Goal: Task Accomplishment & Management: Manage account settings

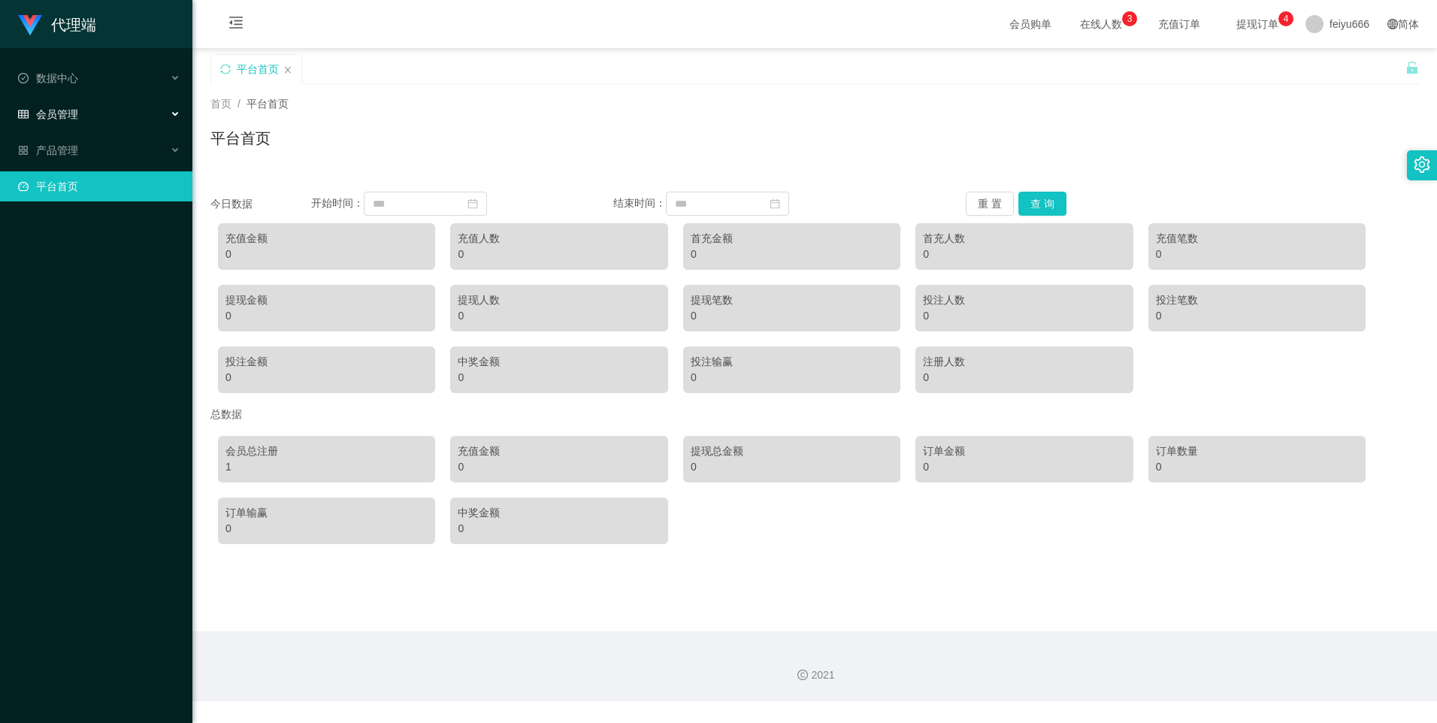
click at [171, 115] on div "会员管理" at bounding box center [96, 114] width 192 height 30
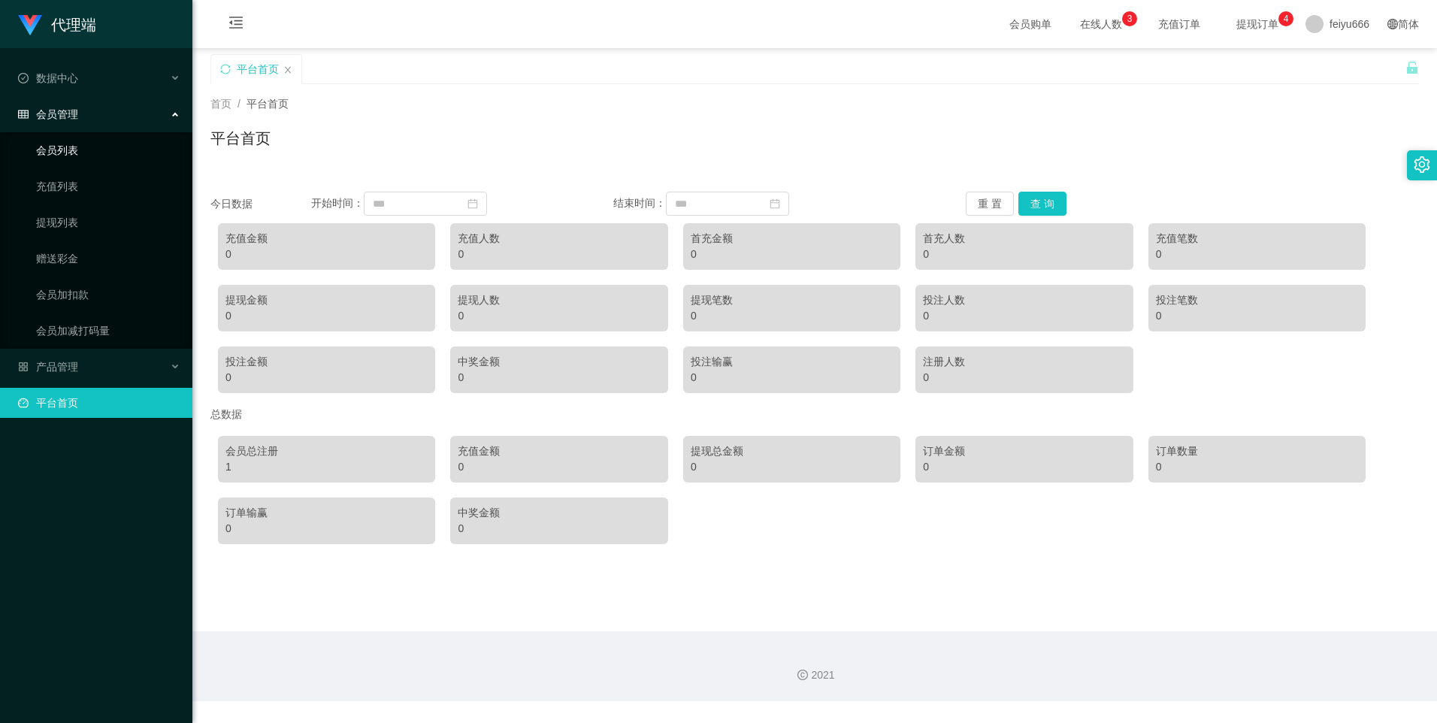
click at [147, 139] on link "会员列表" at bounding box center [108, 150] width 144 height 30
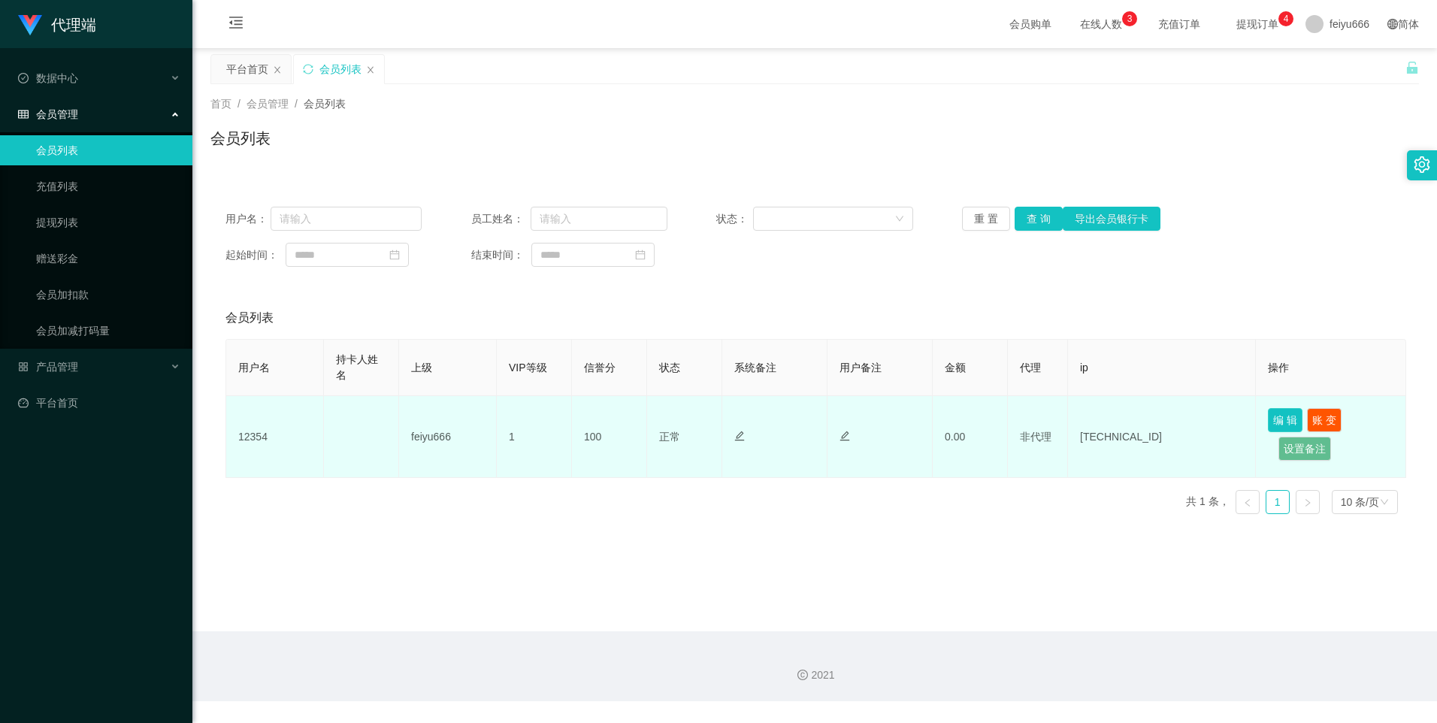
click at [1270, 414] on button "编 辑" at bounding box center [1285, 420] width 35 height 24
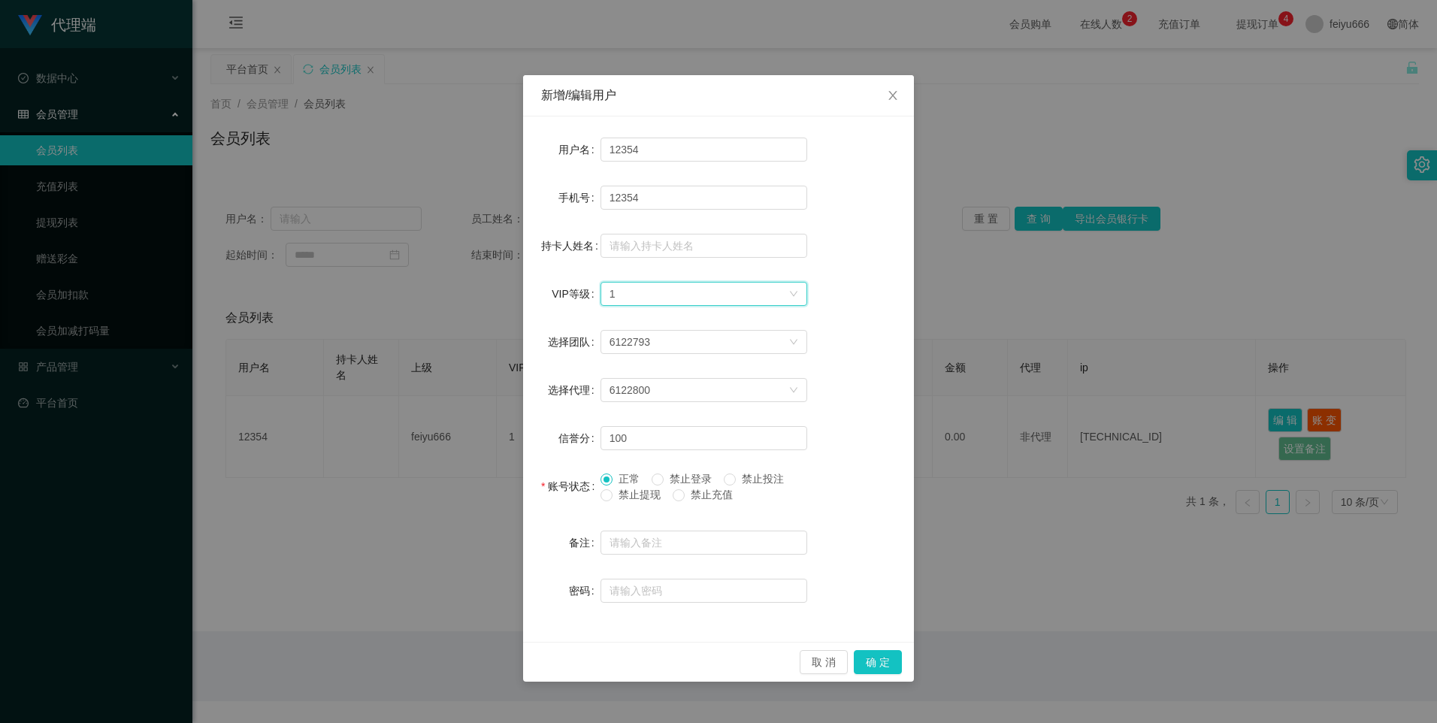
click at [794, 289] on div "选择VIP等级 1" at bounding box center [704, 294] width 207 height 24
click at [719, 322] on li "VIP1" at bounding box center [703, 324] width 207 height 24
click at [1006, 269] on div "新增/编辑用户 用户名 12354 手机号 12354 持卡人姓名 VIP等级 选择VIP等级 VIP1 选择团队 6122793 选择代理 6122800 …" at bounding box center [718, 361] width 1437 height 723
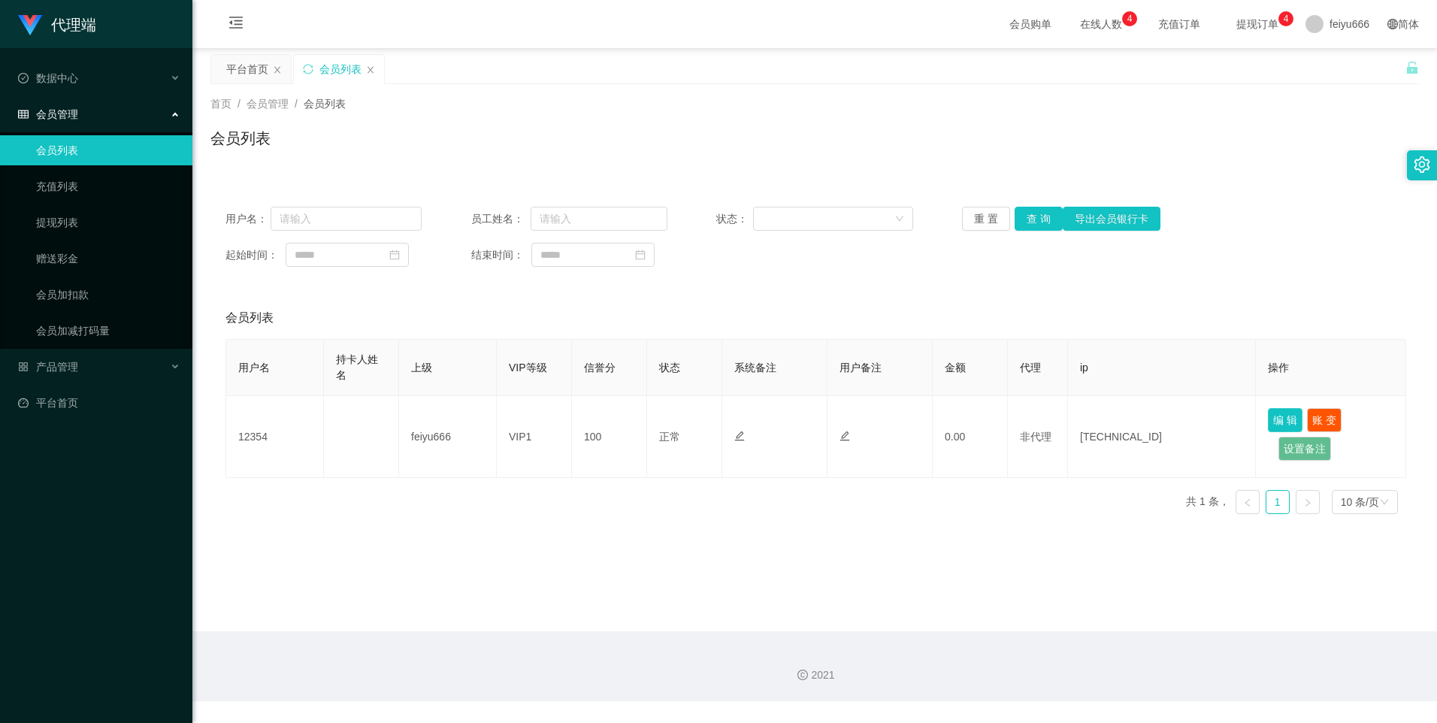
drag, startPoint x: 1292, startPoint y: 420, endPoint x: 1286, endPoint y: 409, distance: 12.8
click at [1290, 420] on button "编 辑" at bounding box center [1285, 420] width 35 height 24
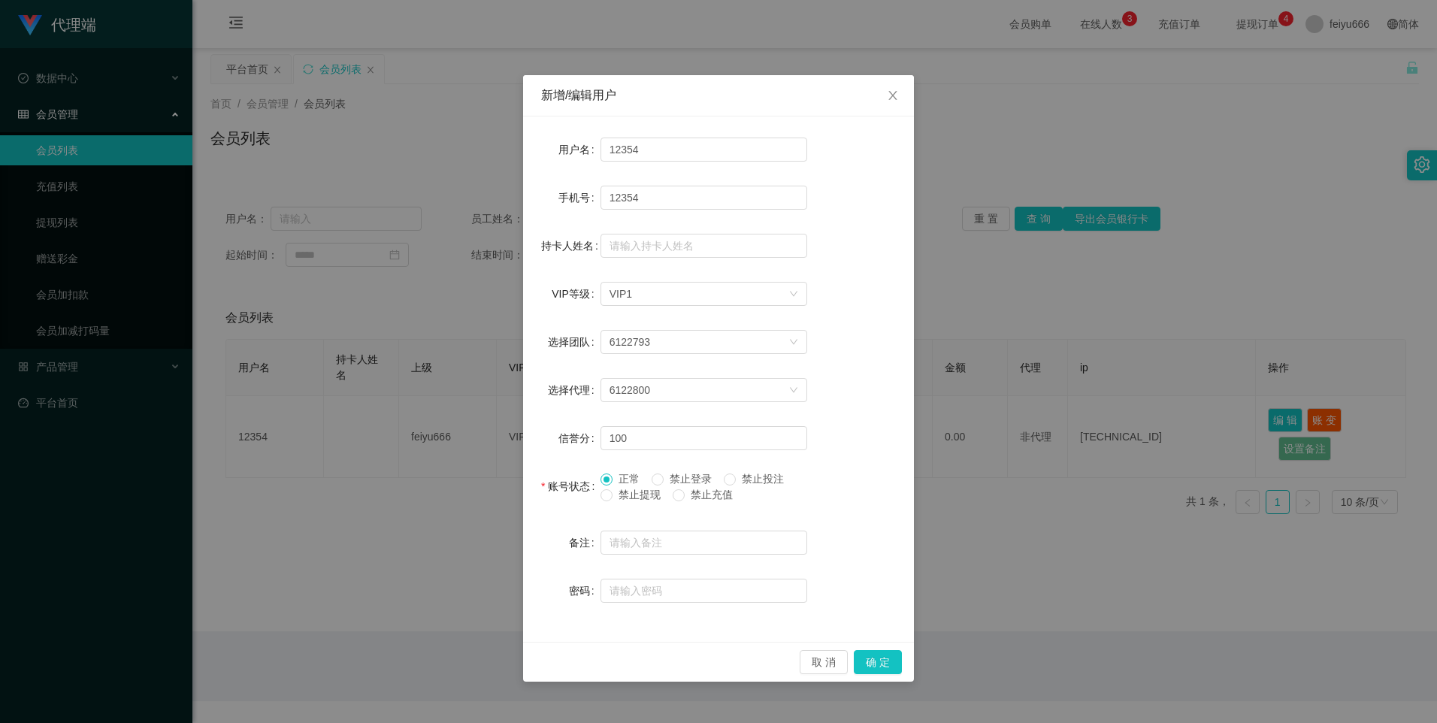
click at [448, 529] on div "新增/编辑用户 用户名 12354 手机号 12354 持卡人姓名 VIP等级 选择VIP等级 VIP1 选择团队 6122793 选择代理 6122800 …" at bounding box center [718, 361] width 1437 height 723
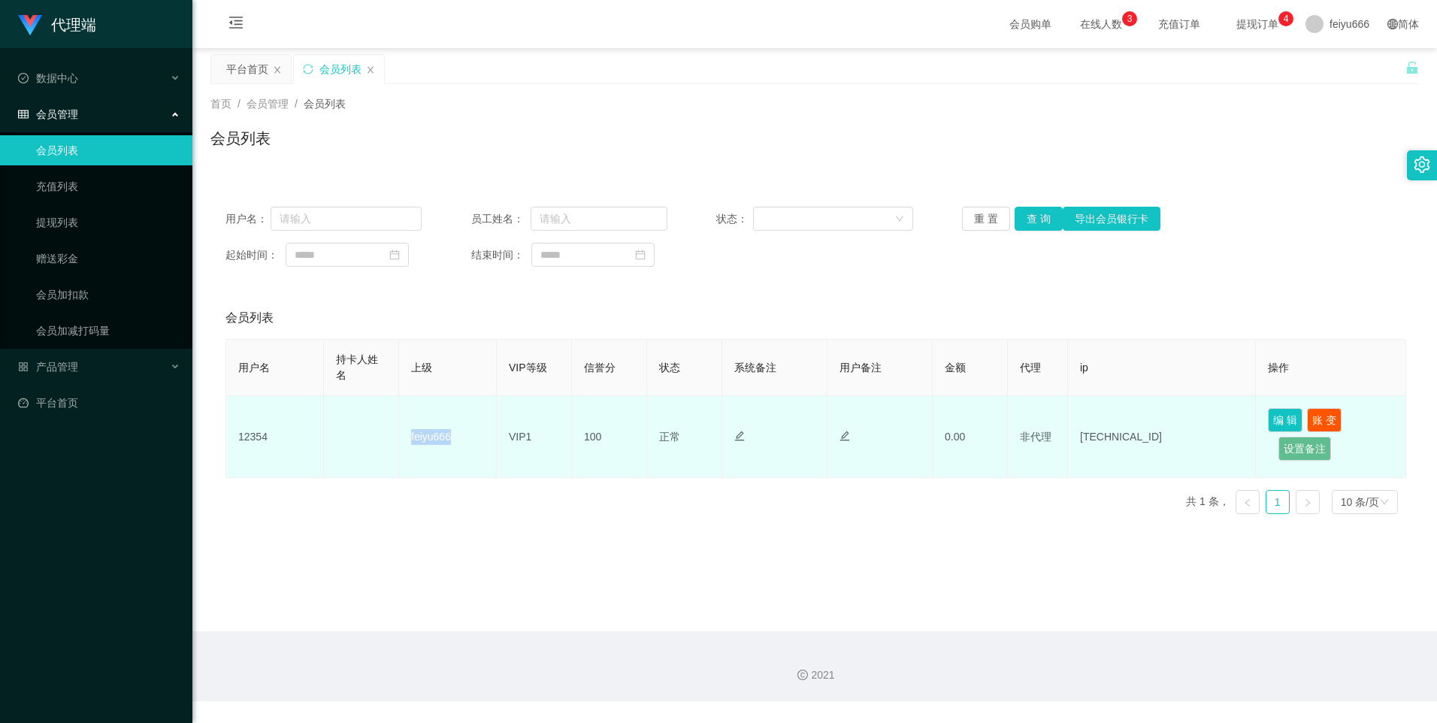
drag, startPoint x: 455, startPoint y: 438, endPoint x: 410, endPoint y: 439, distance: 44.4
click at [410, 439] on td "feiyu666" at bounding box center [448, 437] width 98 height 82
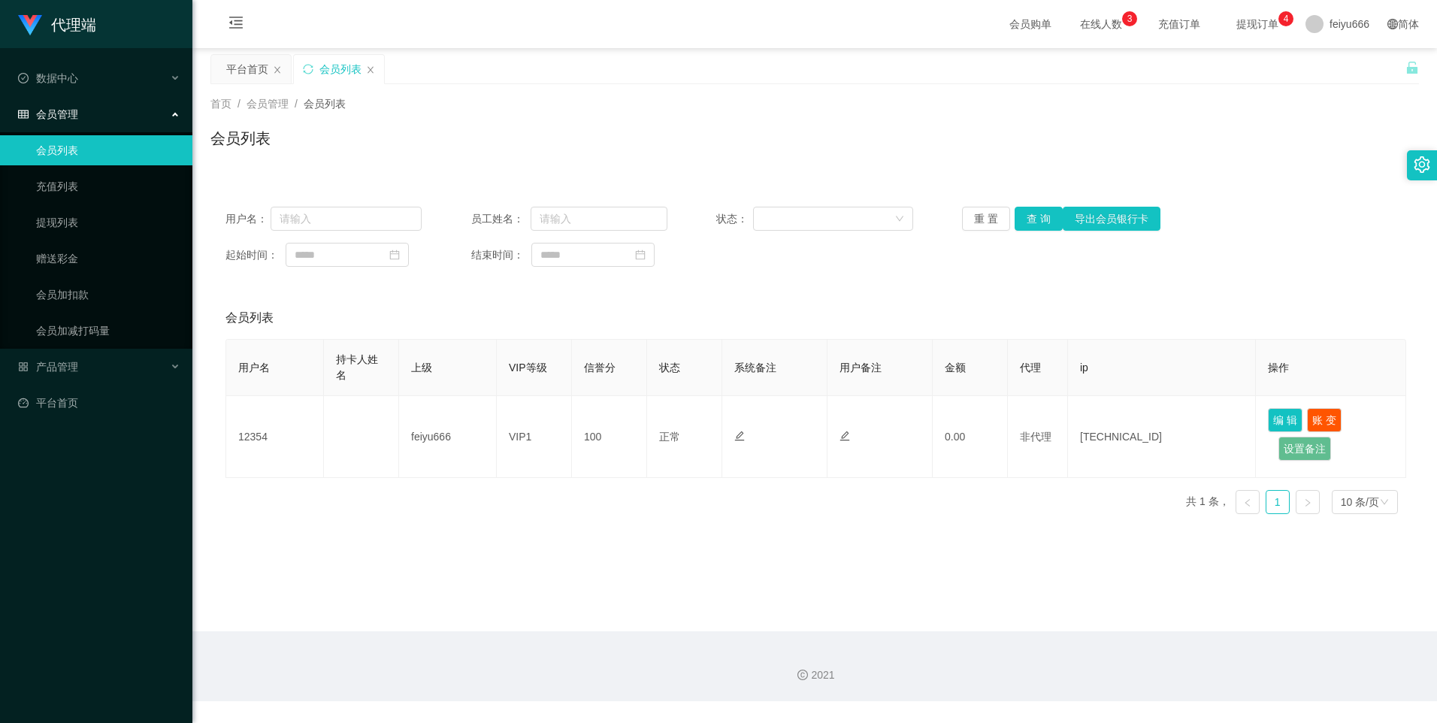
click at [492, 326] on div "会员列表" at bounding box center [815, 318] width 1179 height 42
click at [129, 291] on link "会员加扣款" at bounding box center [108, 295] width 144 height 30
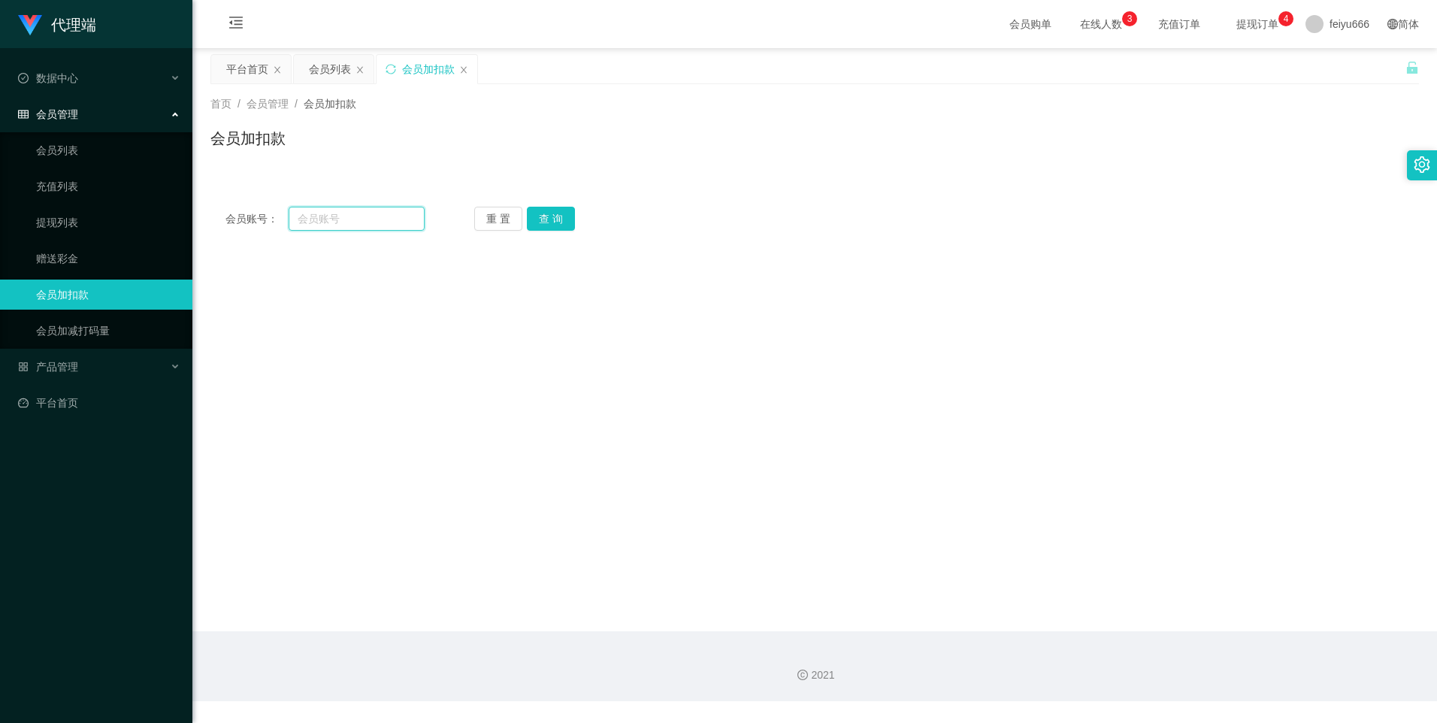
click at [345, 214] on input "text" at bounding box center [356, 219] width 135 height 24
type input "12354"
click at [549, 214] on button "查 询" at bounding box center [551, 219] width 48 height 24
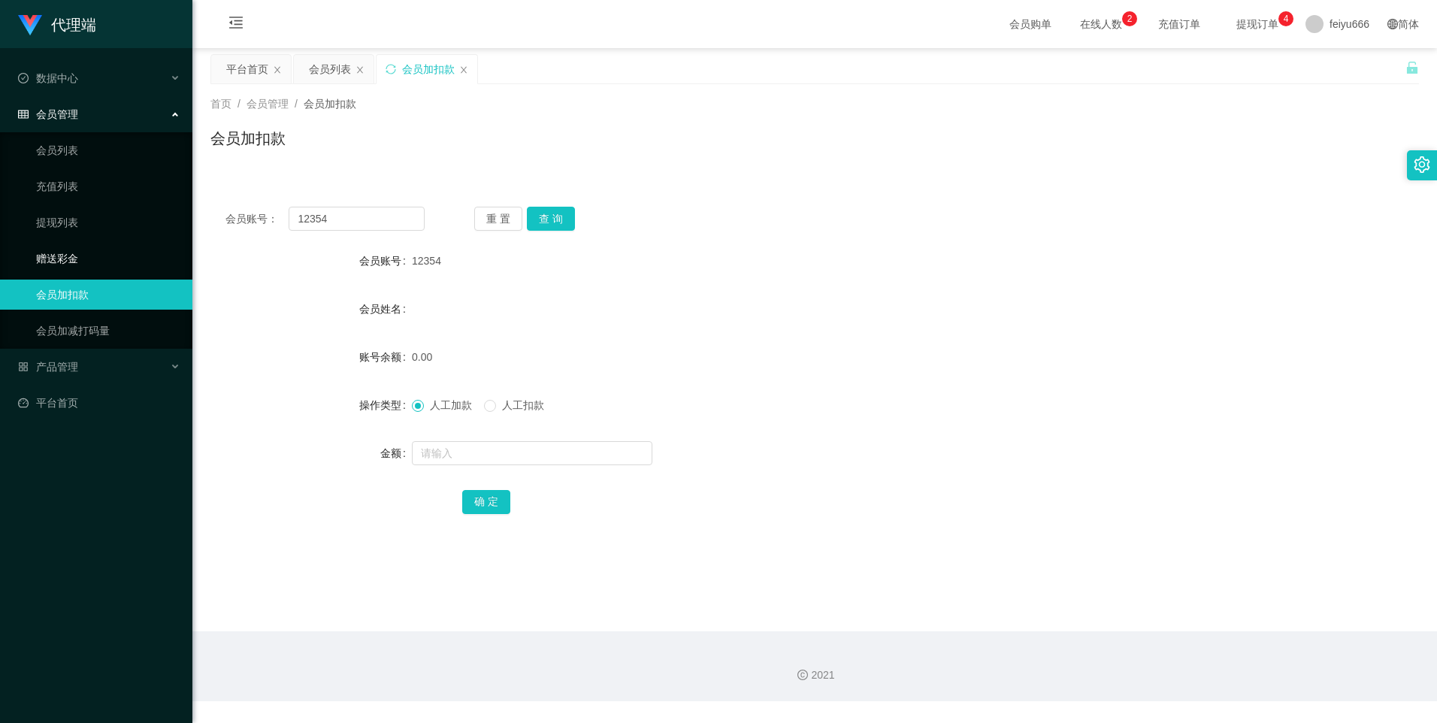
click at [141, 252] on link "赠送彩金" at bounding box center [108, 259] width 144 height 30
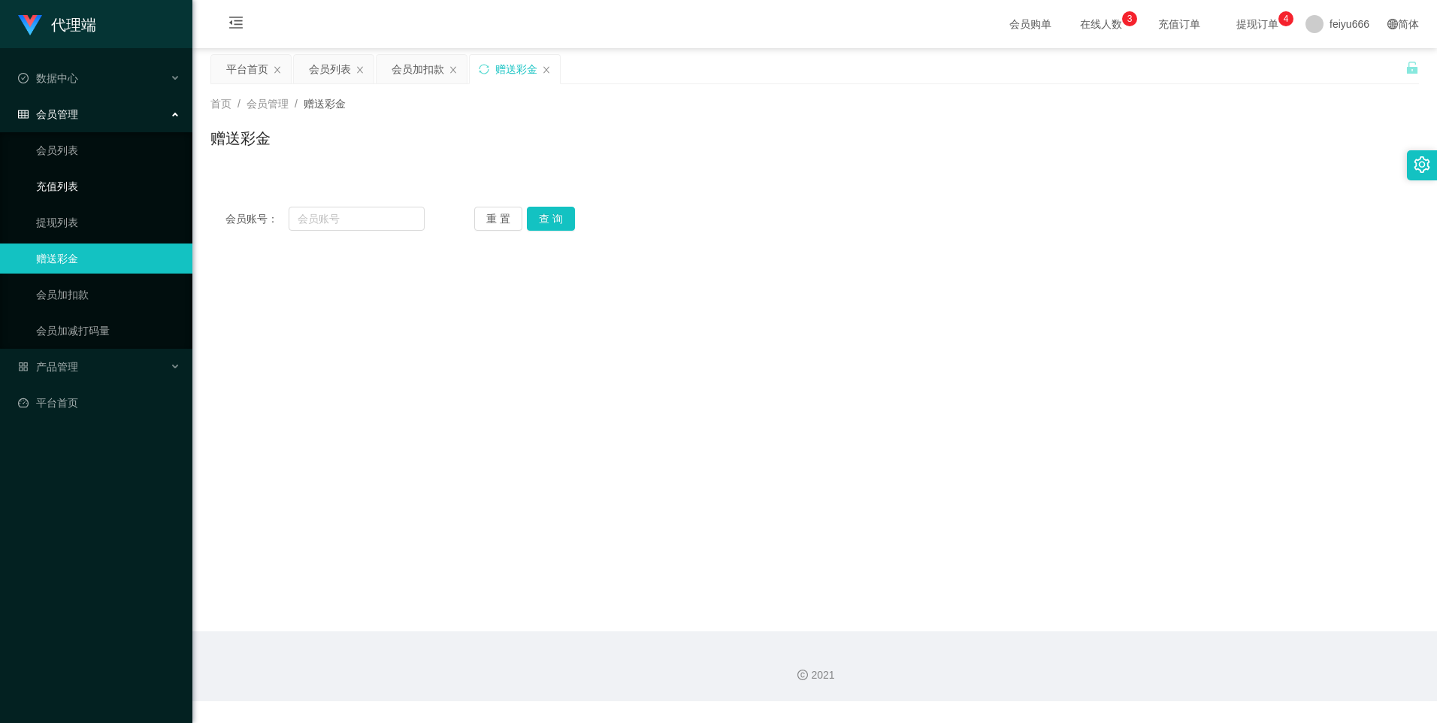
click at [111, 192] on link "充值列表" at bounding box center [108, 186] width 144 height 30
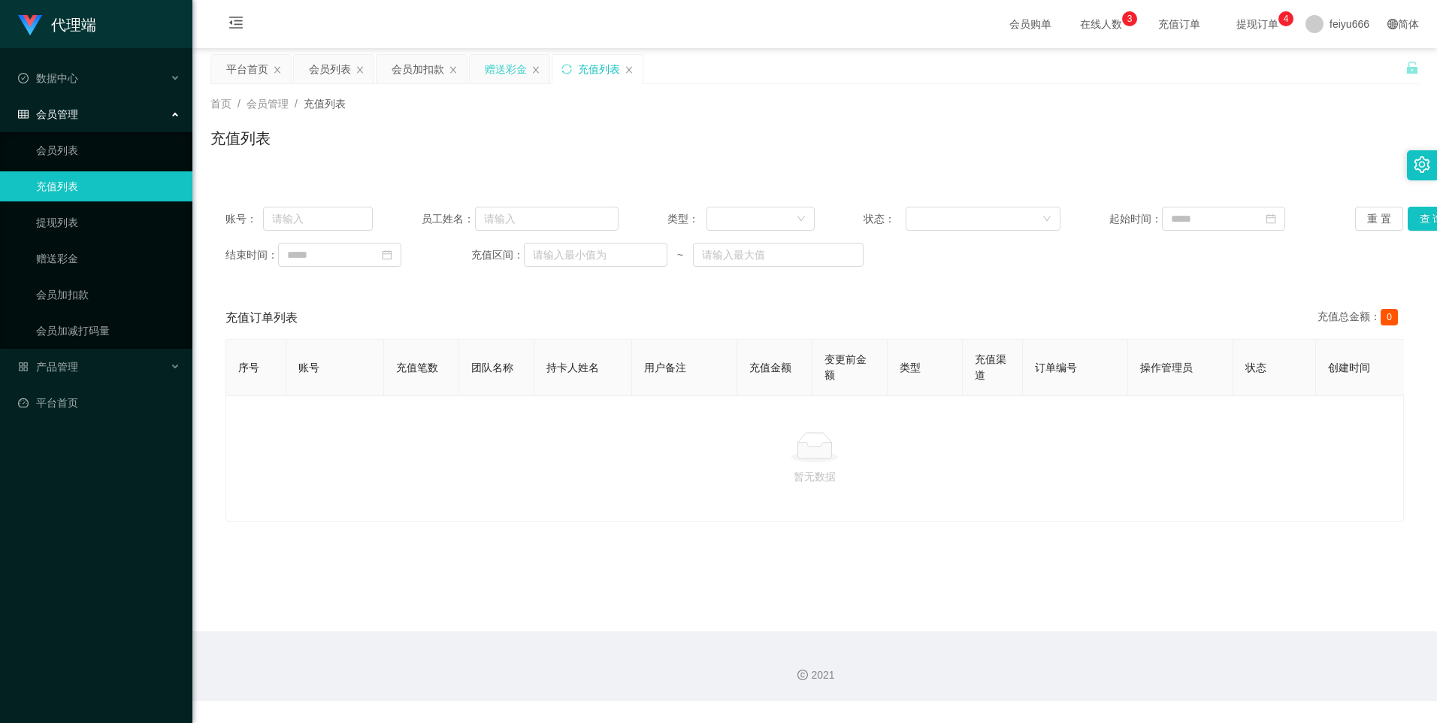
click at [519, 69] on div "赠送彩金" at bounding box center [506, 69] width 42 height 29
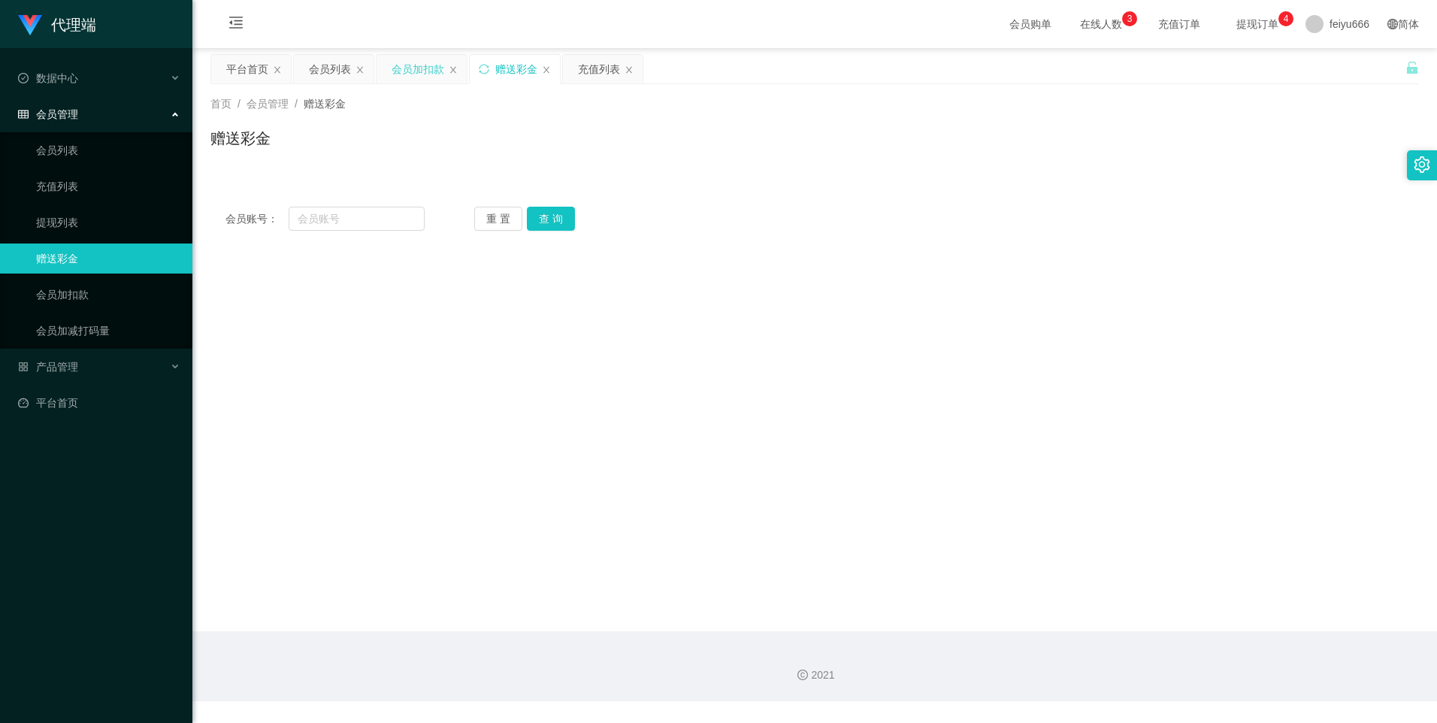
click at [426, 66] on div "会员加扣款" at bounding box center [418, 69] width 53 height 29
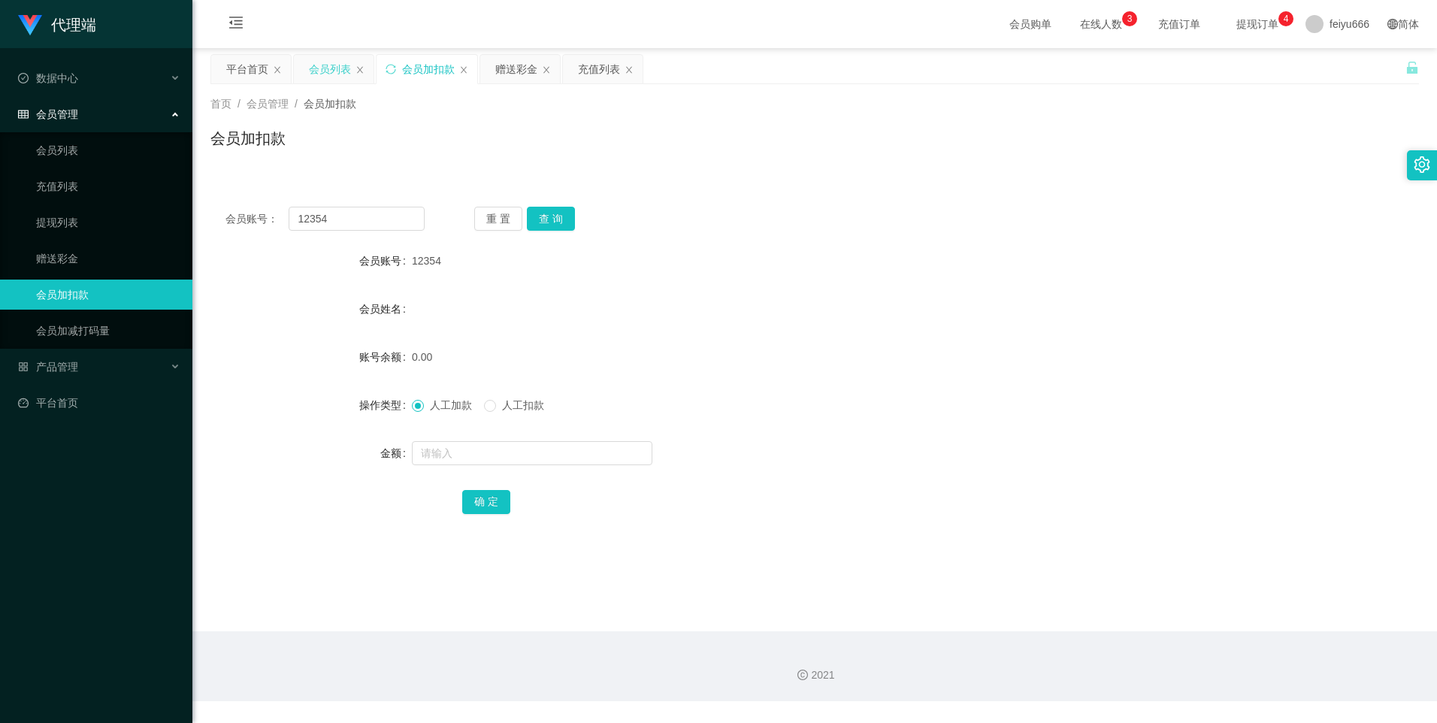
click at [330, 65] on div "会员列表" at bounding box center [330, 69] width 42 height 29
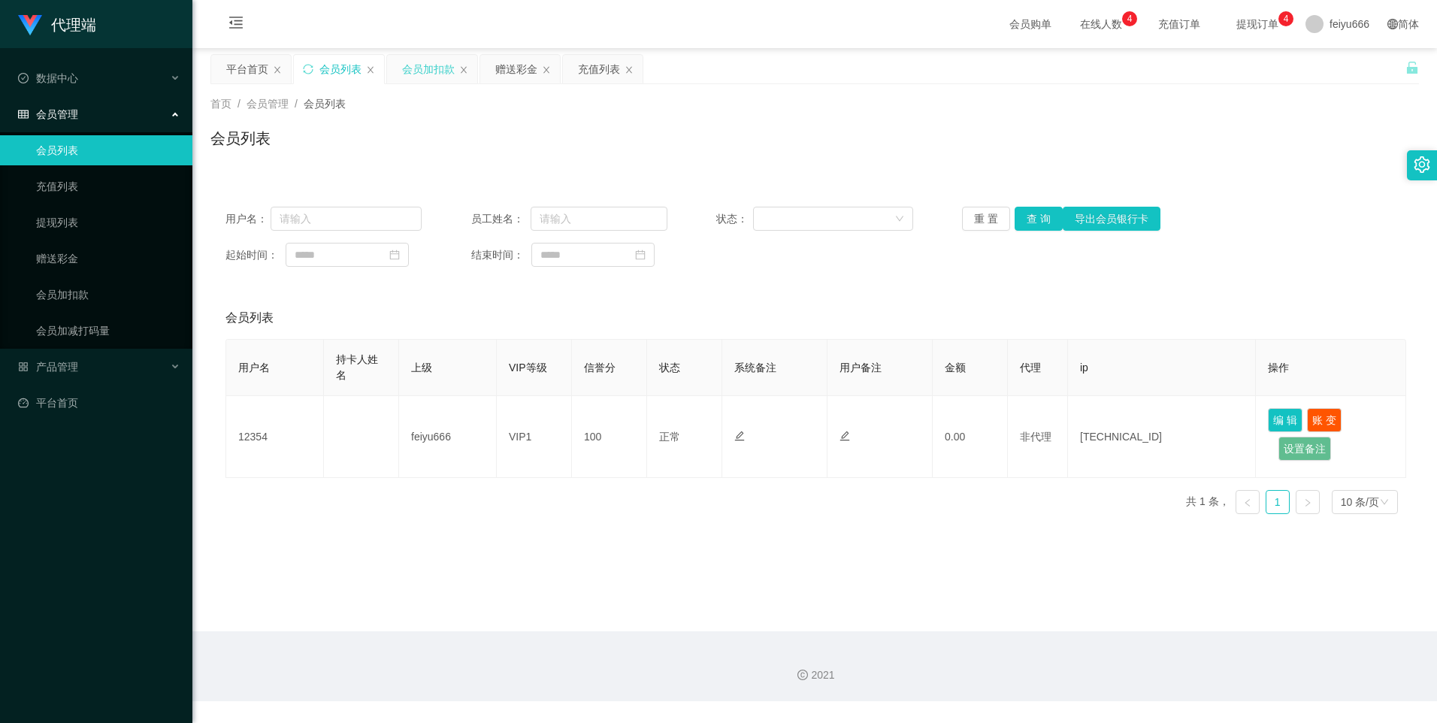
click at [426, 71] on div "会员加扣款" at bounding box center [428, 69] width 53 height 29
